Goal: Task Accomplishment & Management: Use online tool/utility

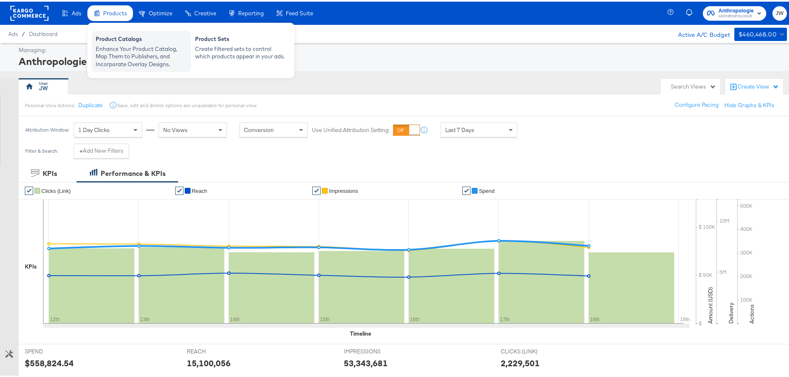
click at [140, 48] on div "Enhance Your Product Catalog, Map Them to Publishers, and Incorporate Overlay D…" at bounding box center [141, 54] width 91 height 23
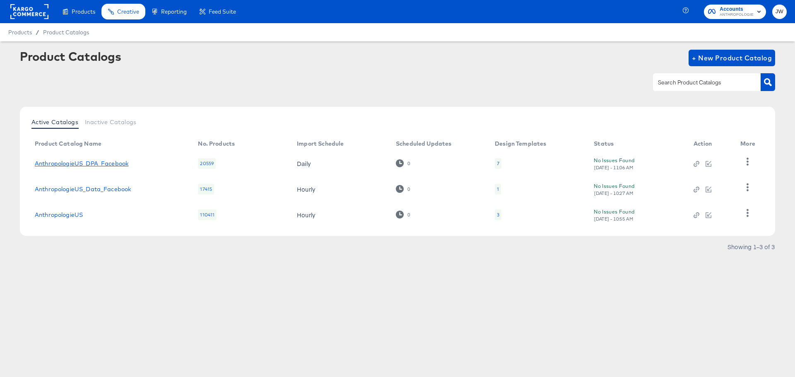
click at [114, 163] on link "AnthropologieUS_DPA_Facebook" at bounding box center [82, 163] width 94 height 7
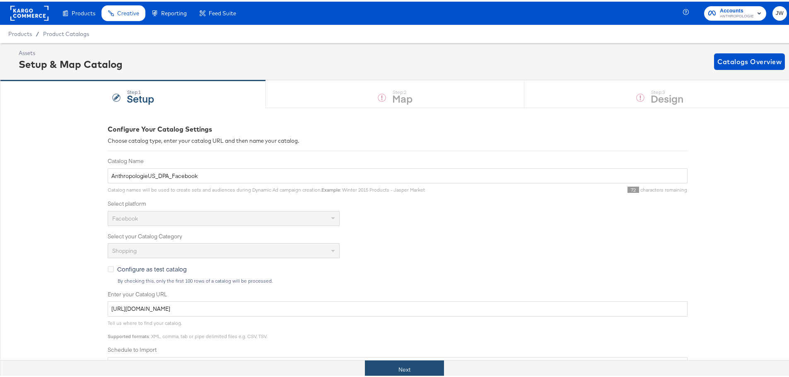
click at [425, 365] on button "Next" at bounding box center [404, 368] width 79 height 19
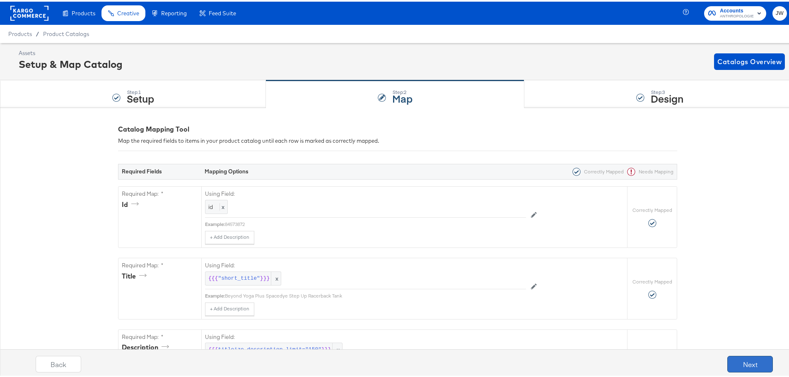
click at [749, 359] on button "Next" at bounding box center [750, 363] width 46 height 17
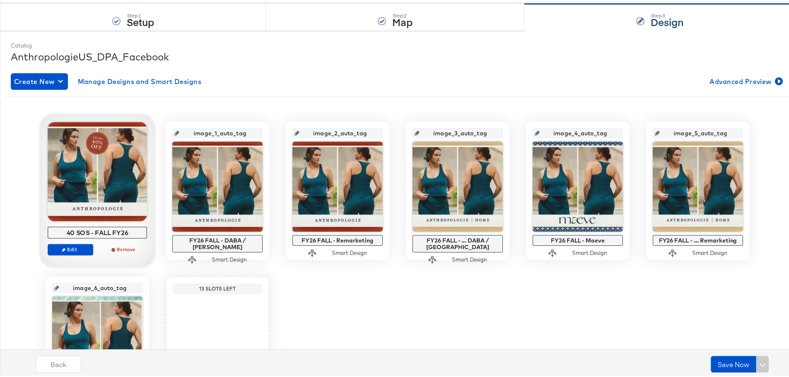
scroll to position [83, 0]
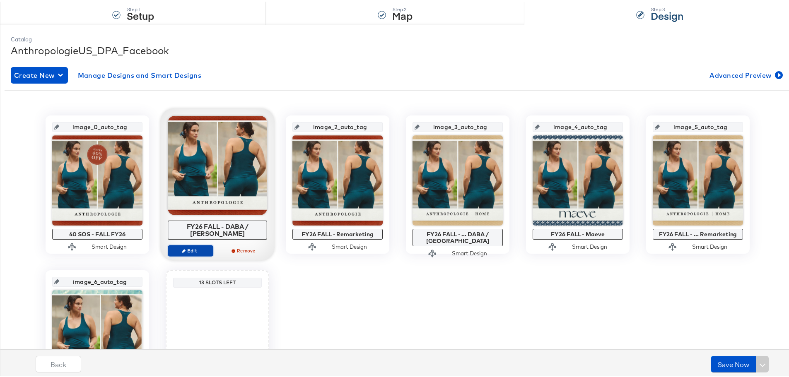
click at [192, 246] on span "Edit" at bounding box center [190, 249] width 38 height 6
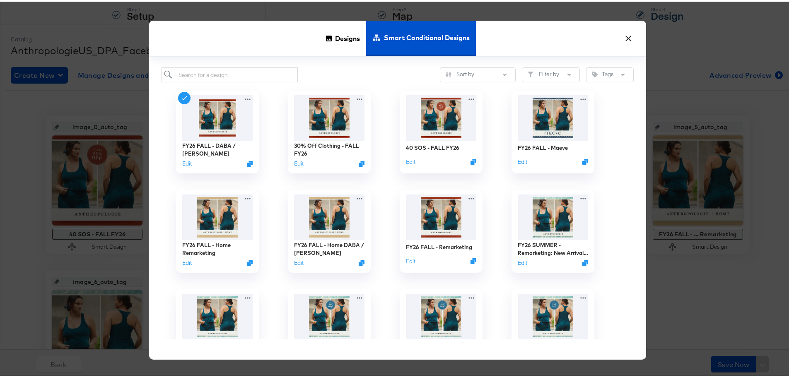
click at [628, 35] on button "×" at bounding box center [628, 34] width 15 height 15
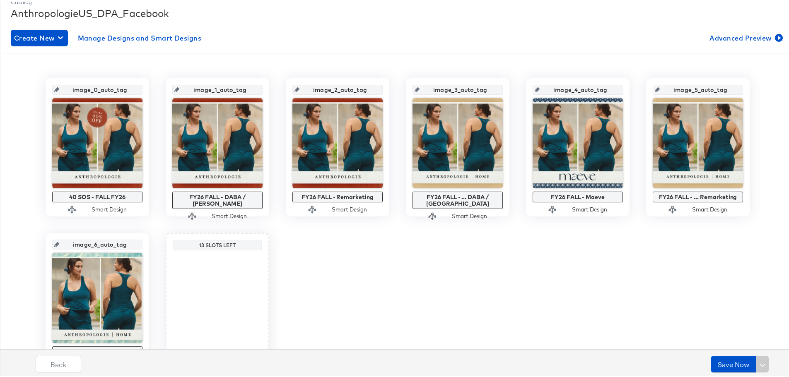
scroll to position [0, 0]
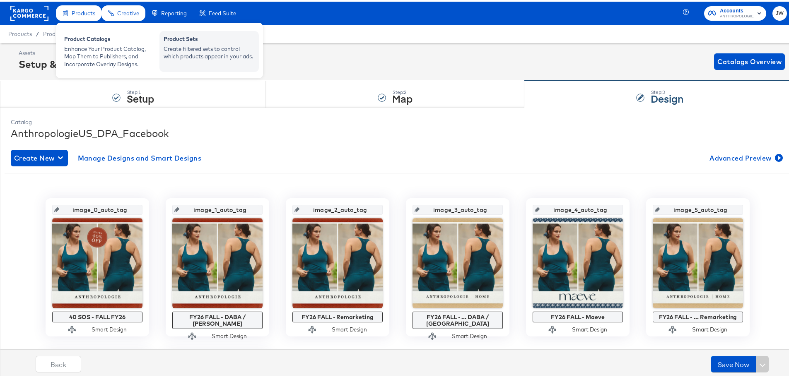
click at [221, 51] on div "Create filtered sets to control which products appear in your ads." at bounding box center [209, 50] width 91 height 15
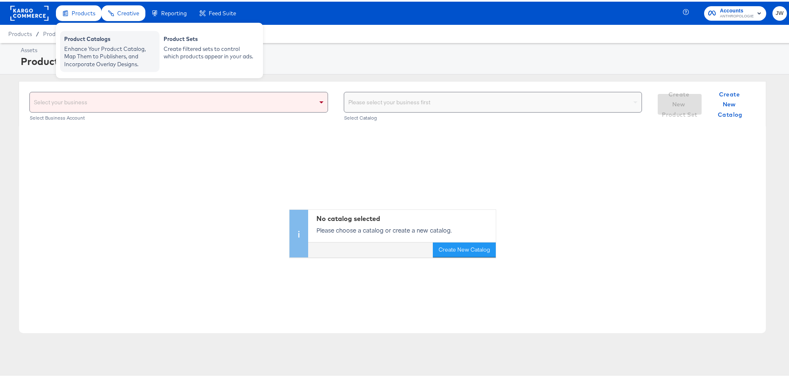
click at [84, 45] on div "Enhance Your Product Catalog, Map Them to Publishers, and Incorporate Overlay D…" at bounding box center [109, 54] width 91 height 23
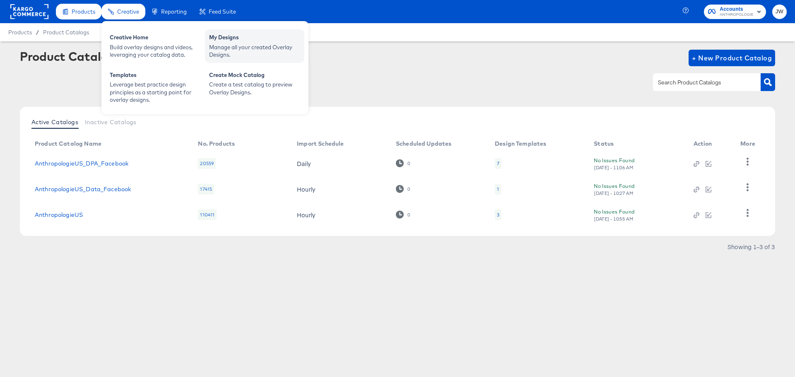
click at [243, 41] on div "My Designs" at bounding box center [254, 39] width 91 height 10
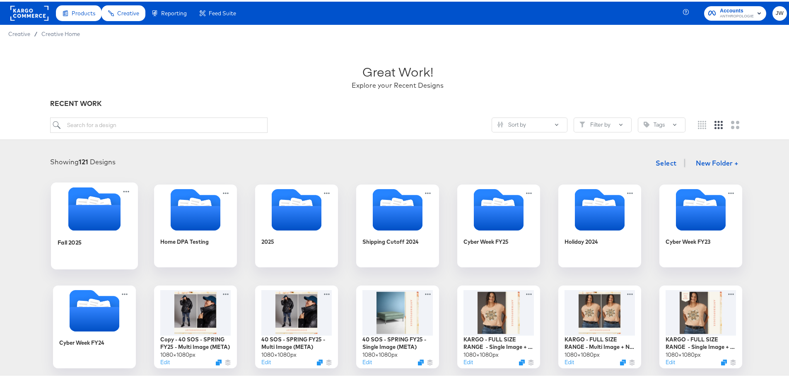
click at [80, 235] on div "Fall 2025" at bounding box center [95, 247] width 74 height 32
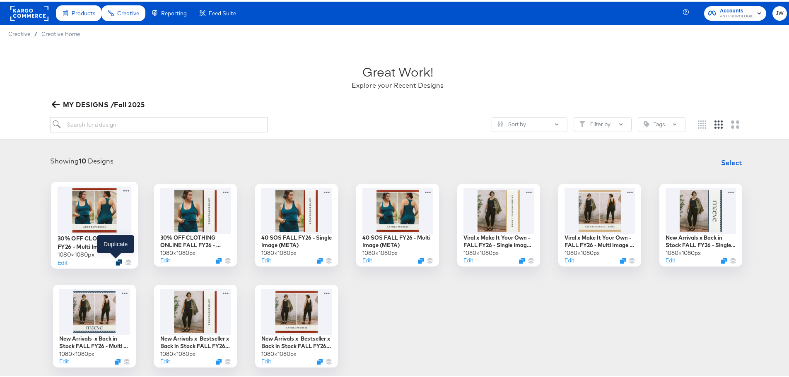
click at [118, 261] on icon "Duplicate" at bounding box center [119, 261] width 6 height 6
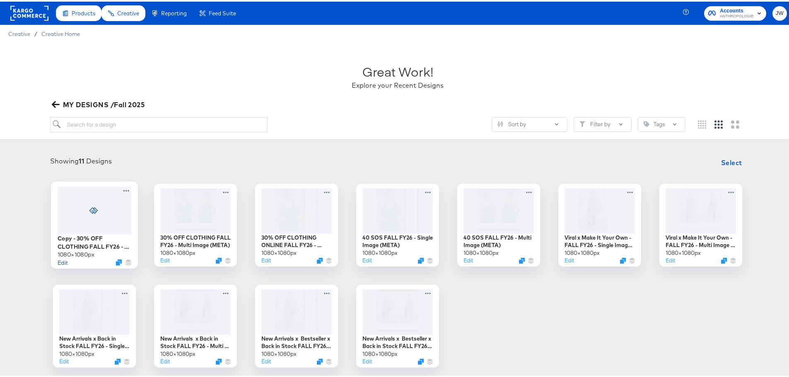
click at [61, 262] on button "Edit" at bounding box center [63, 261] width 10 height 8
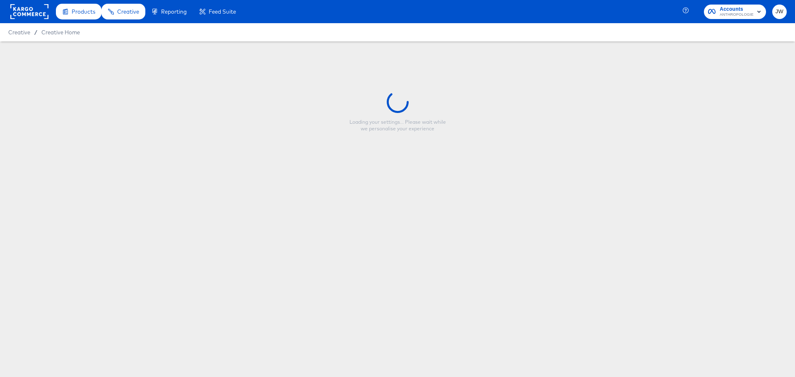
type input "Copy - 30% OFF CLOTHING FALL FY26 - Multi Image (META)"
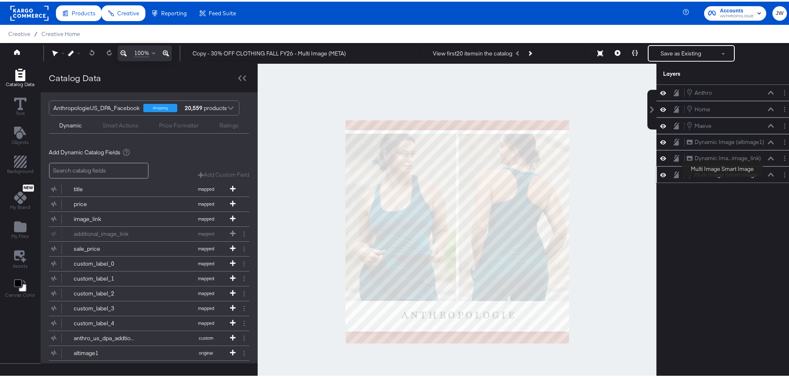
click at [723, 176] on div "Multi Image Smart Image" at bounding box center [726, 173] width 63 height 8
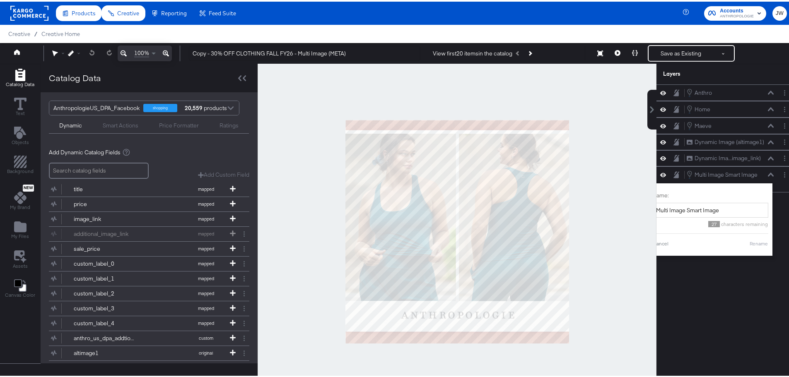
click at [747, 273] on div "[PERSON_NAME] Home Home [PERSON_NAME] Dynamic Image (altimage1) Dynamic Image (…" at bounding box center [726, 234] width 139 height 303
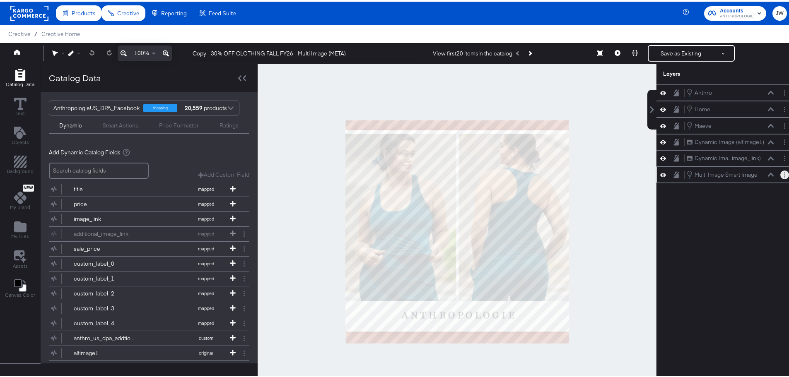
click at [780, 176] on button "Layer Options" at bounding box center [784, 173] width 9 height 9
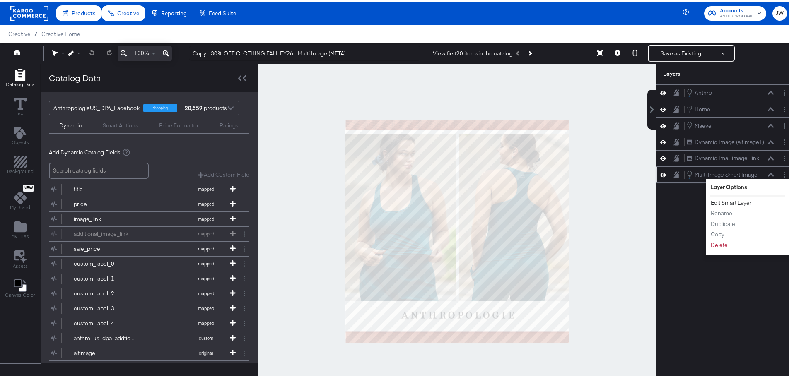
click at [732, 202] on button "Edit Smart Layer" at bounding box center [731, 201] width 42 height 9
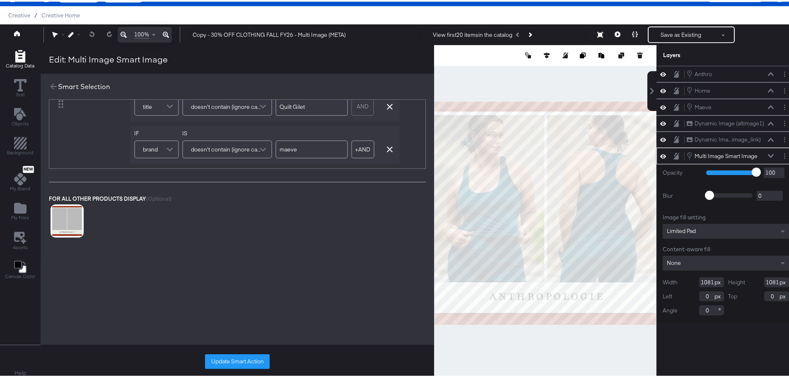
scroll to position [21, 0]
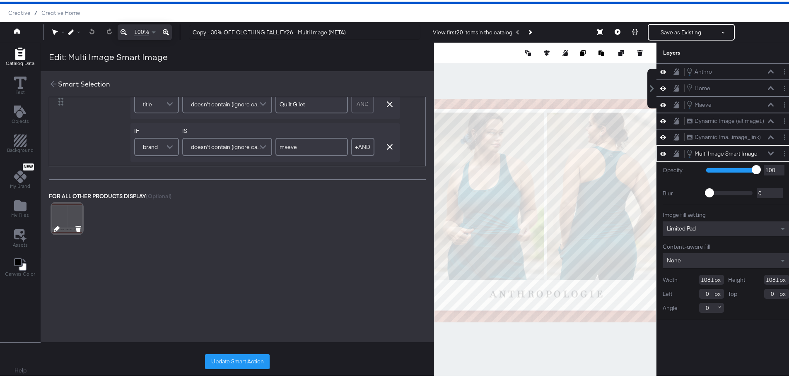
click at [56, 225] on icon at bounding box center [57, 228] width 6 height 6
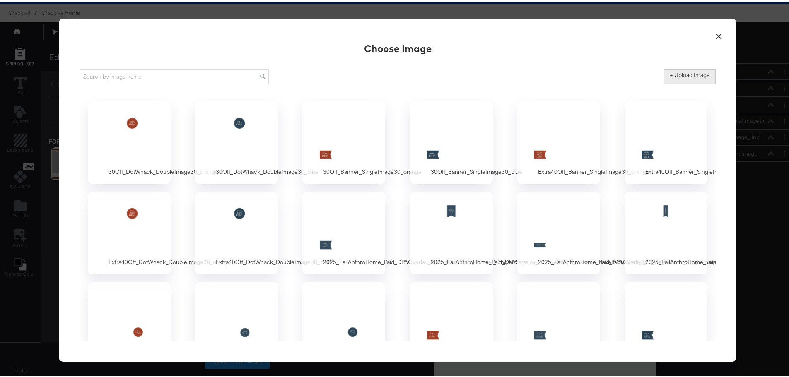
click at [681, 72] on label "+ Upload Image" at bounding box center [690, 74] width 40 height 8
click at [681, 82] on input "+ Upload Image" at bounding box center [758, 82] width 189 height 0
type input "C:\fakepath\2025_FallAnthro_Paid_DPAOverlay_DoubleImage_1x1_Meta.png"
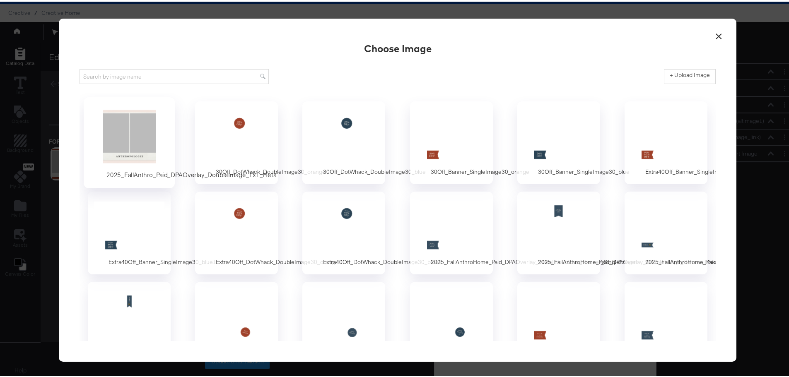
click at [123, 126] on div at bounding box center [129, 135] width 77 height 57
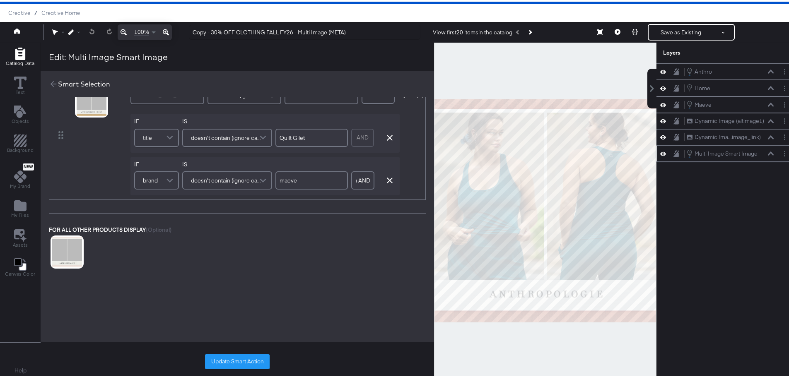
scroll to position [124, 0]
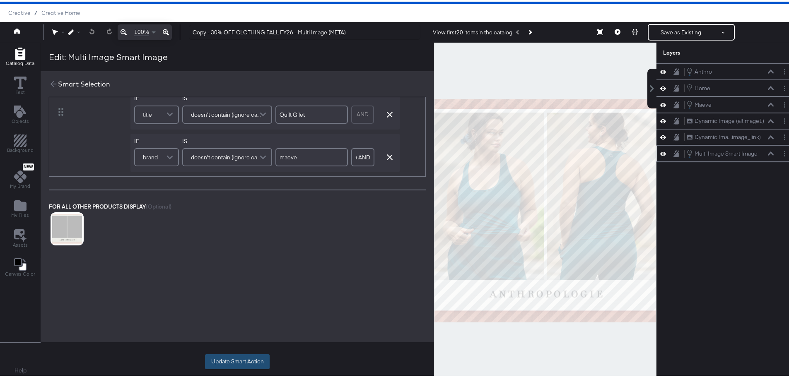
click at [238, 361] on button "Update Smart Action" at bounding box center [237, 360] width 65 height 15
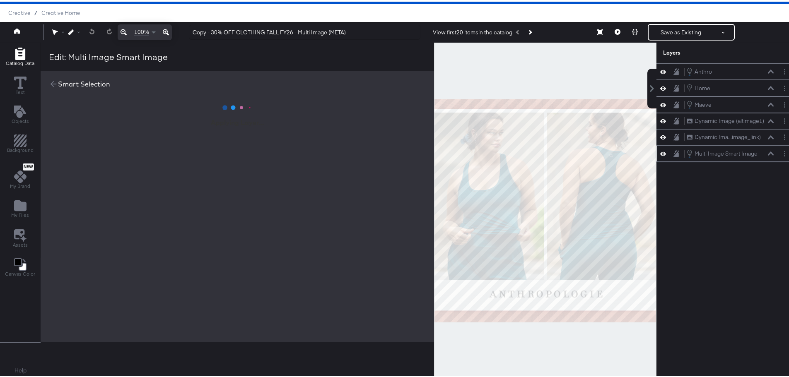
scroll to position [0, 0]
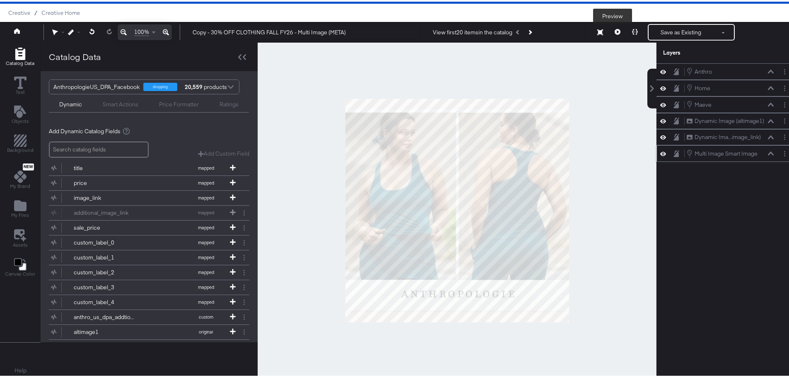
click at [615, 30] on icon at bounding box center [618, 30] width 6 height 6
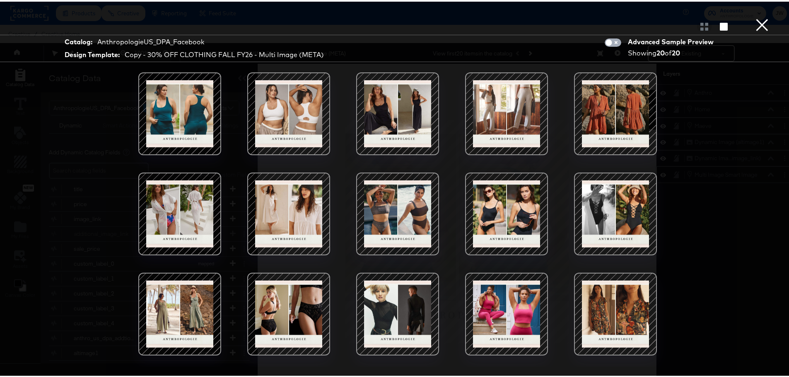
click at [610, 39] on input "checkbox" at bounding box center [608, 43] width 25 height 8
checkbox input "true"
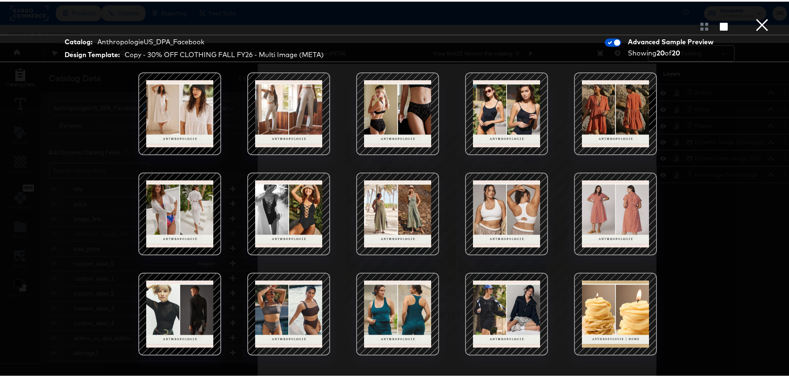
click at [758, 17] on button "×" at bounding box center [762, 8] width 17 height 17
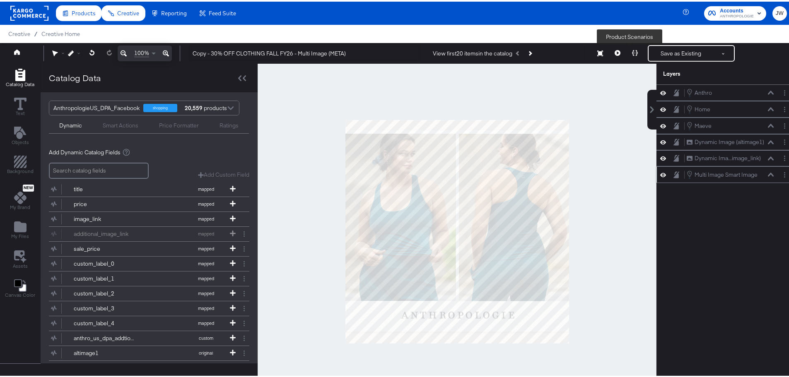
click at [632, 51] on icon at bounding box center [635, 51] width 6 height 6
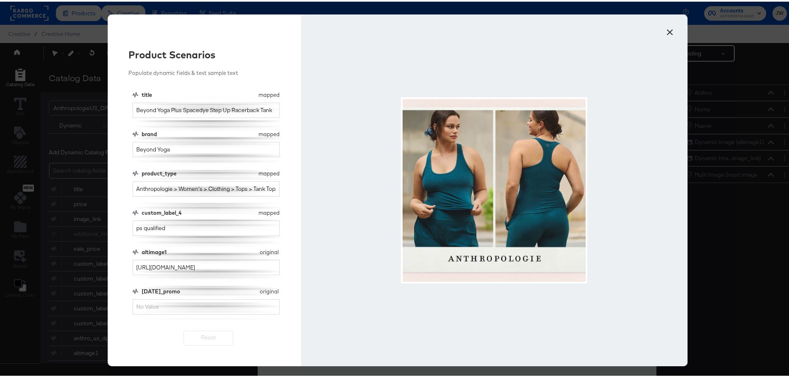
scroll to position [21, 0]
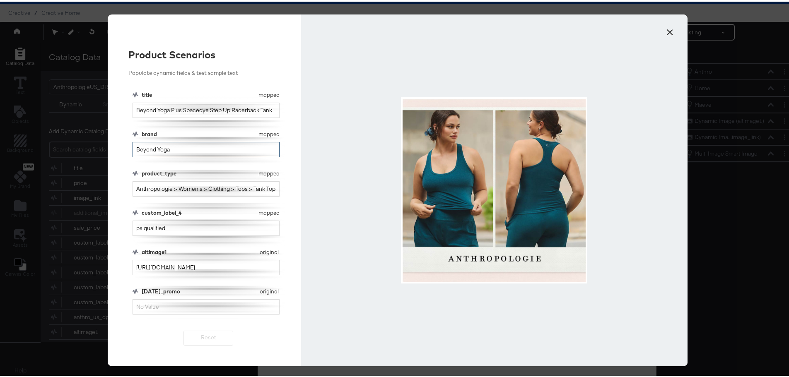
drag, startPoint x: 191, startPoint y: 151, endPoint x: 81, endPoint y: 151, distance: 110.2
click at [81, 151] on div "× Product Scenarios Populate dynamic fields & test sample text title mapped tit…" at bounding box center [397, 188] width 795 height 377
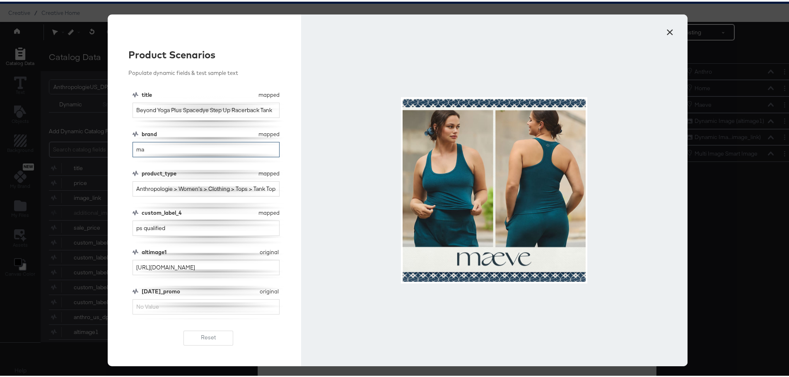
type input "m"
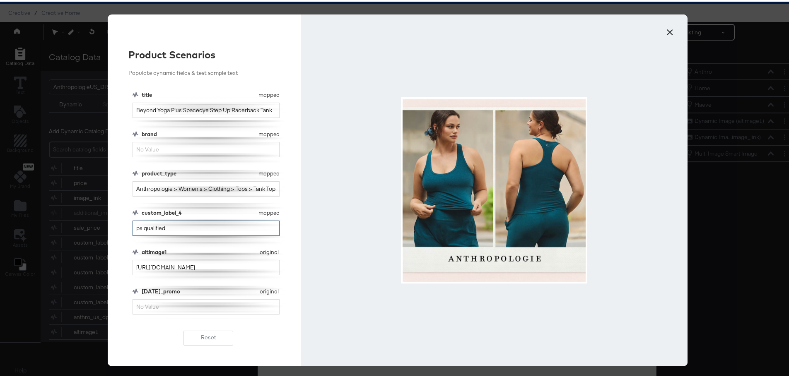
drag, startPoint x: 180, startPoint y: 225, endPoint x: 115, endPoint y: 225, distance: 65.0
click at [115, 225] on div "Product Scenarios Populate dynamic fields & test sample text title mapped title…" at bounding box center [204, 189] width 193 height 352
click at [199, 312] on input "[DATE]_promo" at bounding box center [206, 305] width 147 height 15
type input "30% Off"
